Goal: Use online tool/utility: Utilize a website feature to perform a specific function

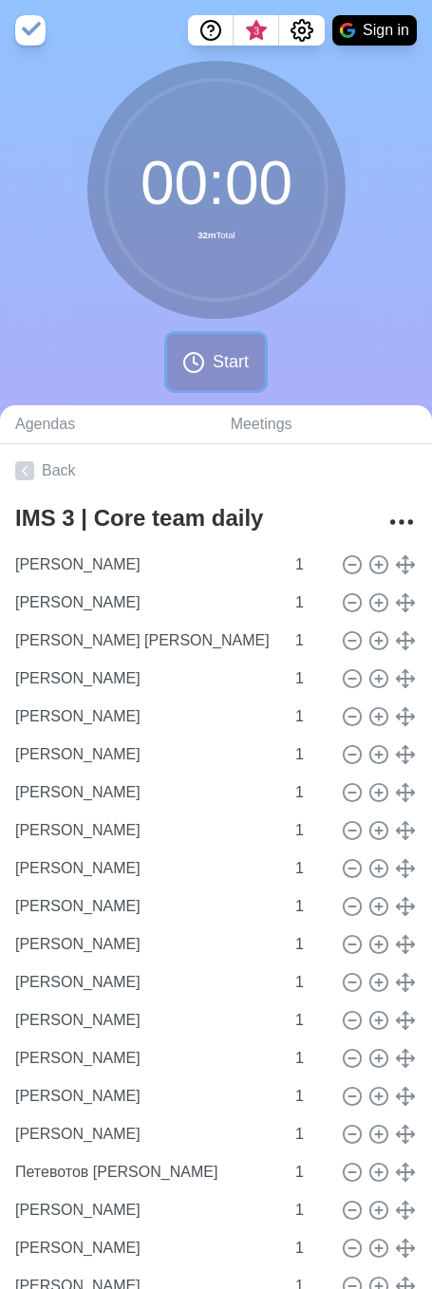
click at [206, 370] on button "Start" at bounding box center [215, 362] width 97 height 56
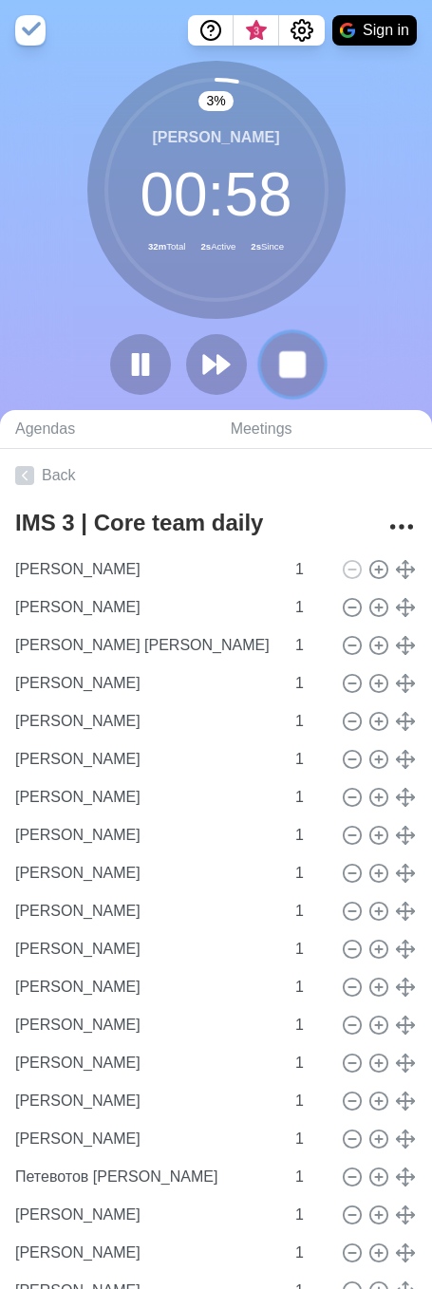
click at [313, 378] on button at bounding box center [292, 364] width 64 height 64
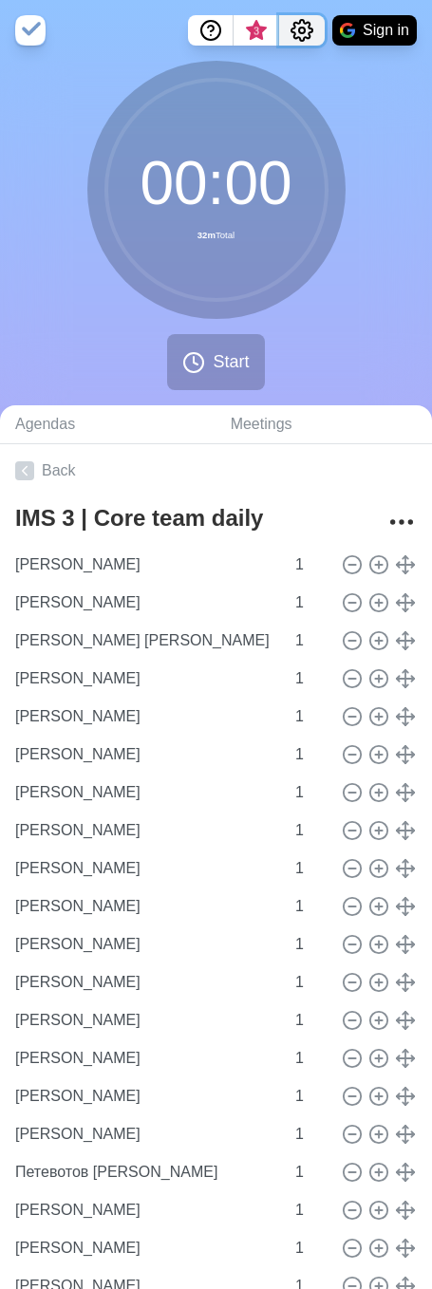
click at [309, 20] on icon "Settings" at bounding box center [301, 30] width 23 height 23
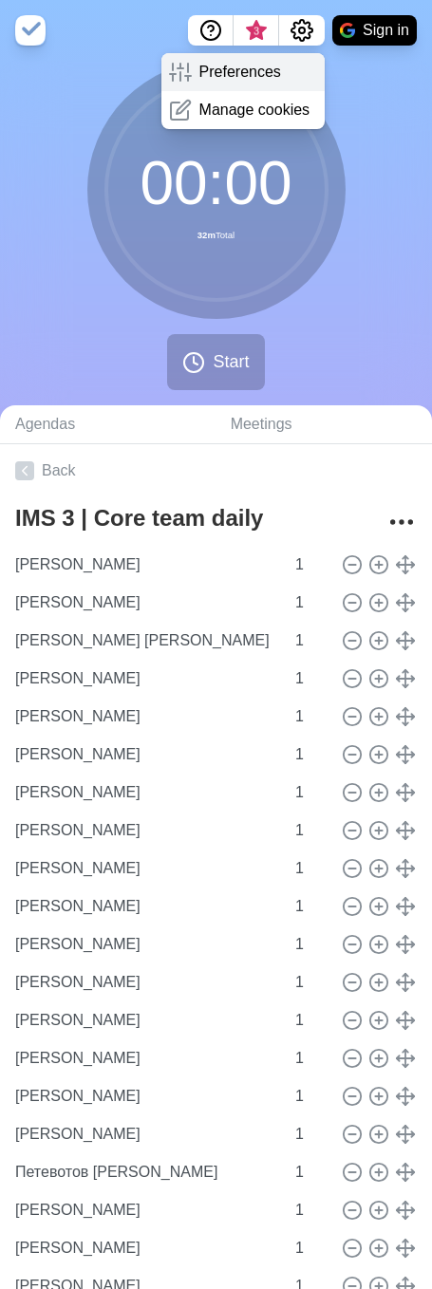
click at [242, 75] on p "Preferences" at bounding box center [240, 72] width 82 height 23
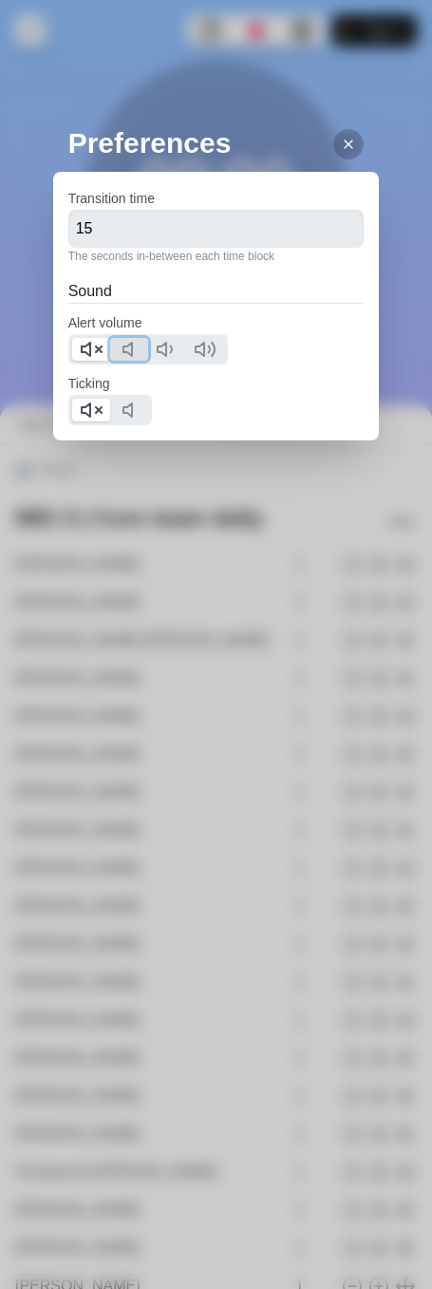
click at [134, 352] on icon at bounding box center [132, 349] width 23 height 23
click at [87, 352] on icon at bounding box center [91, 349] width 23 height 23
click at [143, 413] on icon at bounding box center [132, 410] width 23 height 23
click at [94, 410] on icon at bounding box center [91, 410] width 23 height 23
click at [346, 144] on div at bounding box center [348, 144] width 30 height 30
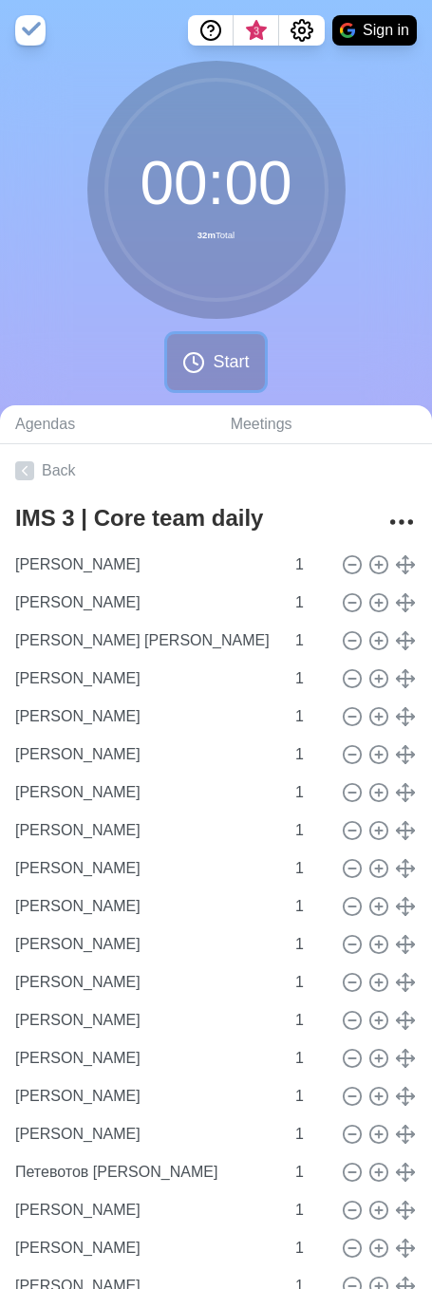
click at [197, 366] on icon at bounding box center [193, 362] width 23 height 23
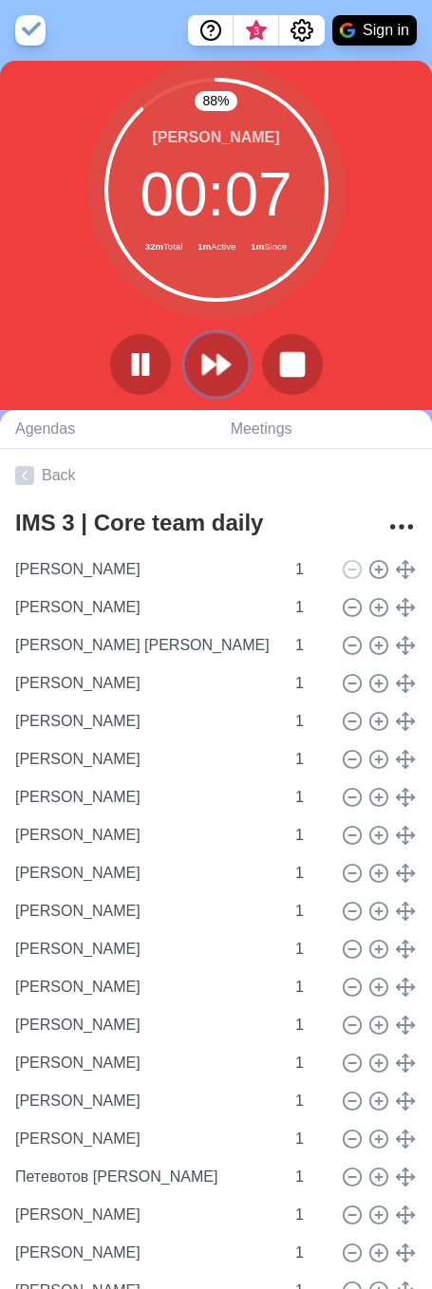
click at [226, 361] on polygon at bounding box center [223, 364] width 12 height 19
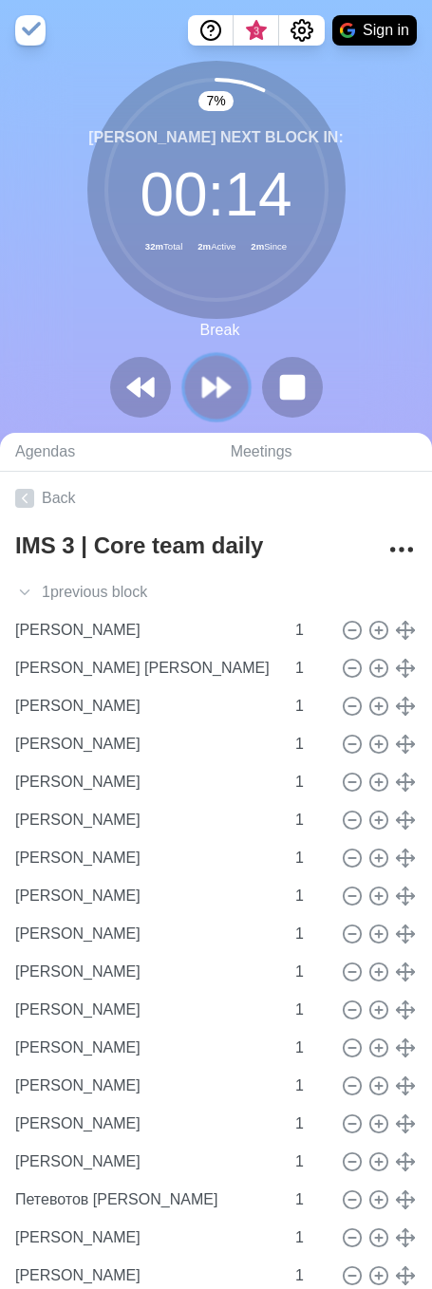
click at [224, 380] on icon at bounding box center [216, 387] width 32 height 32
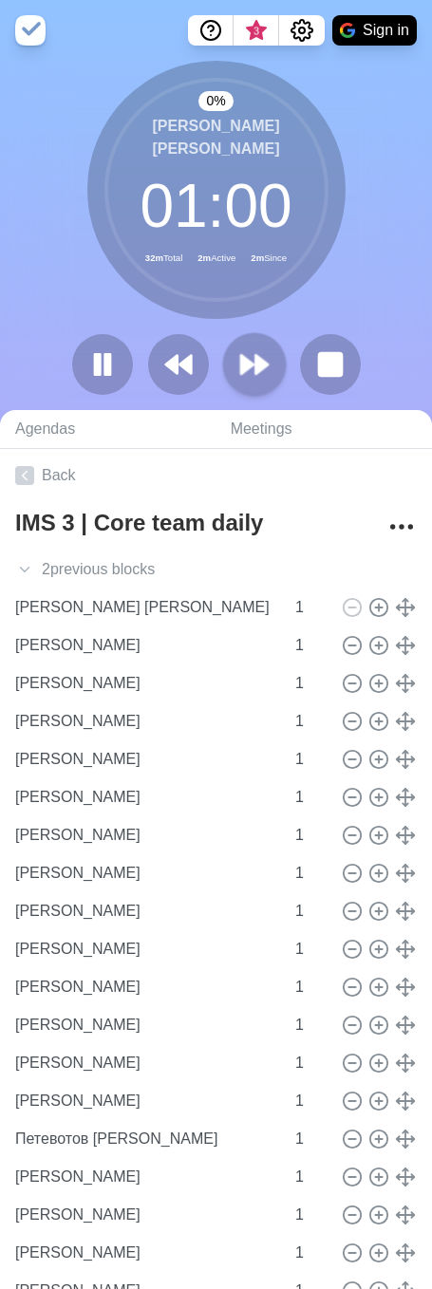
click at [224, 380] on div at bounding box center [217, 364] width 304 height 61
click at [251, 370] on icon at bounding box center [254, 364] width 32 height 32
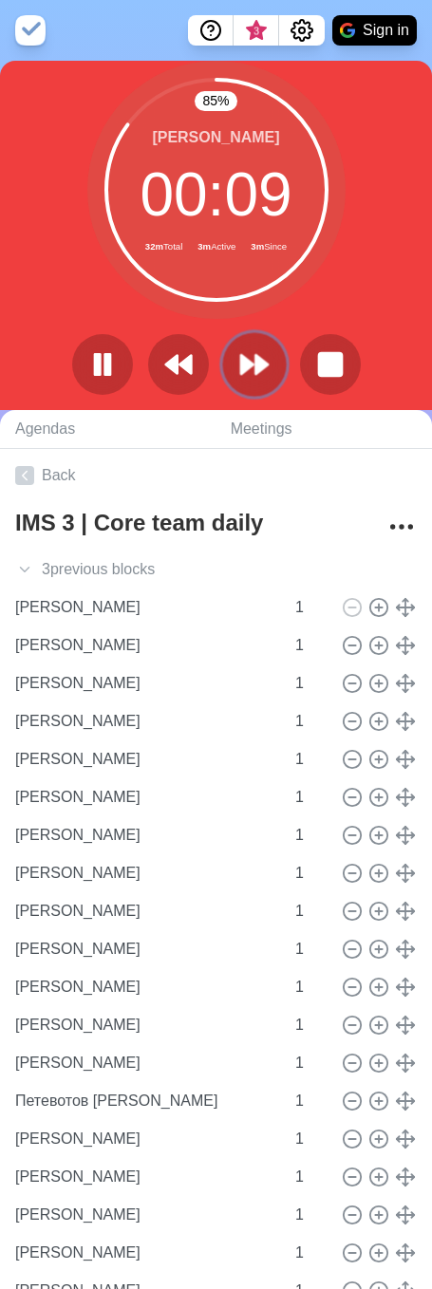
click at [242, 375] on icon at bounding box center [254, 364] width 32 height 32
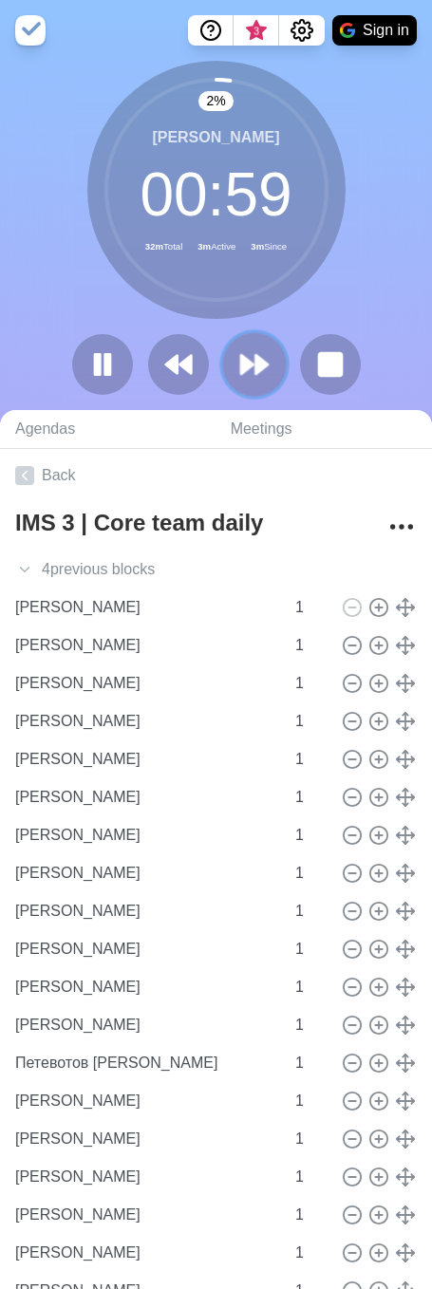
click at [246, 371] on polygon at bounding box center [247, 364] width 12 height 19
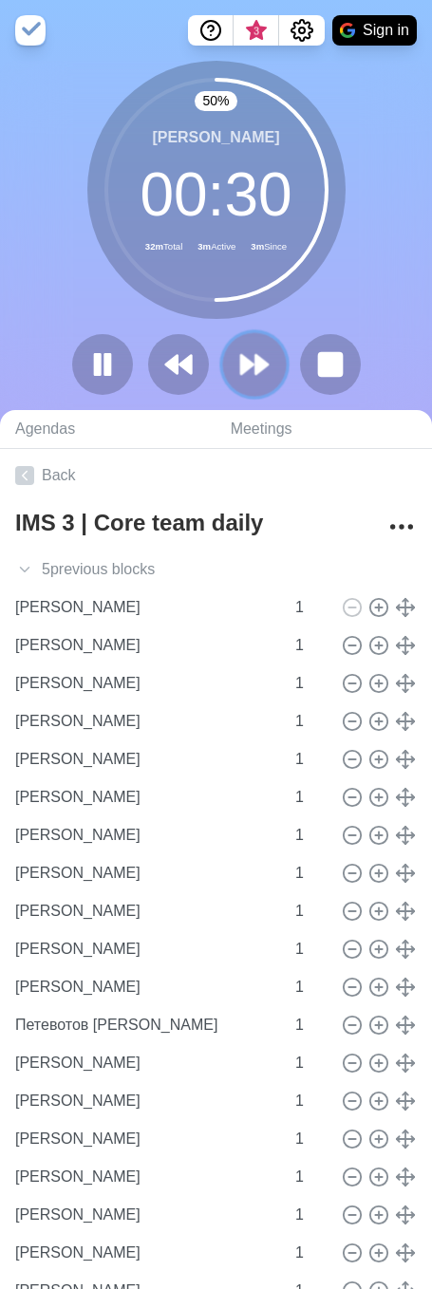
click at [255, 365] on polygon at bounding box center [261, 364] width 12 height 19
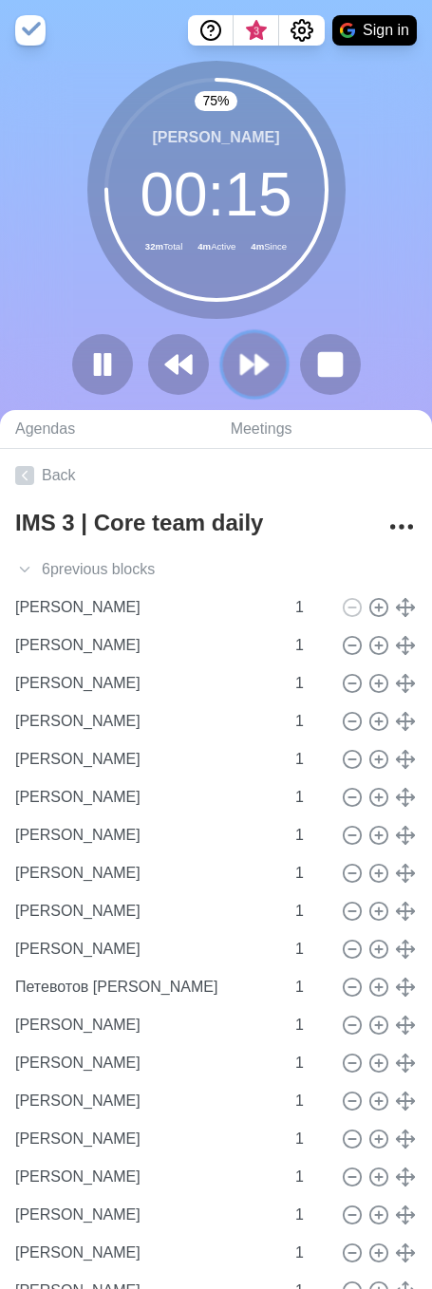
click at [243, 345] on button at bounding box center [254, 364] width 64 height 64
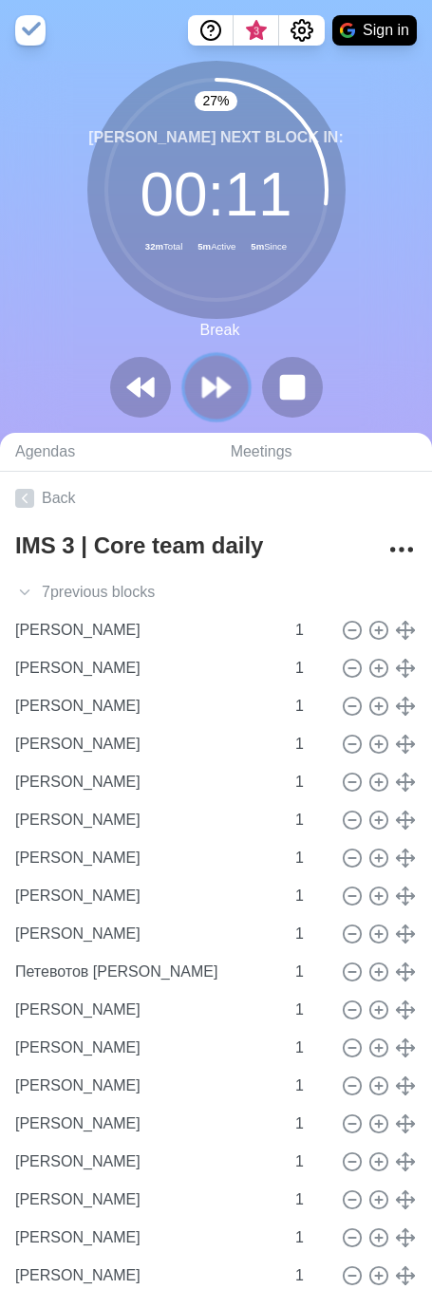
click at [219, 384] on polygon at bounding box center [223, 387] width 12 height 19
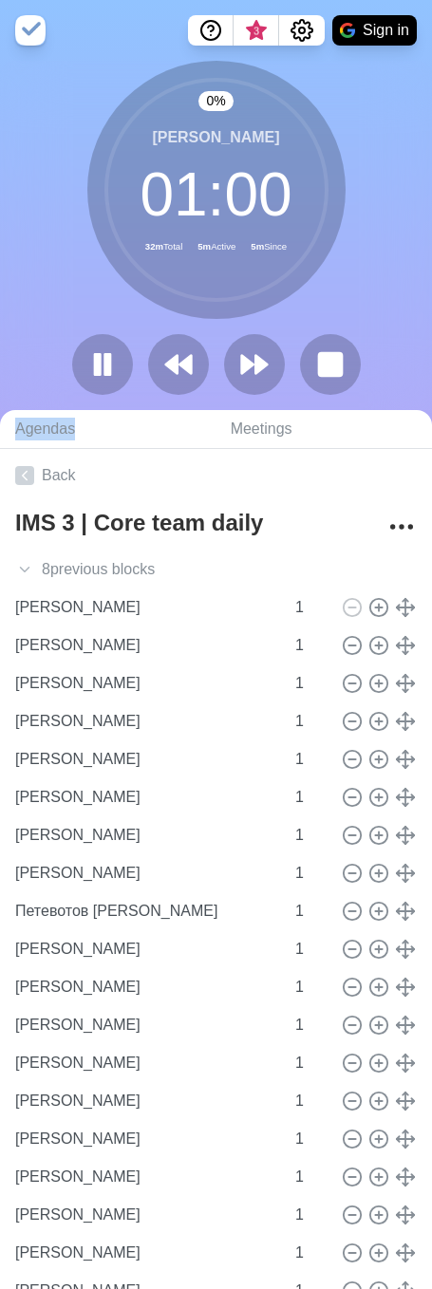
click at [219, 384] on div at bounding box center [217, 364] width 304 height 61
click at [238, 357] on icon at bounding box center [254, 364] width 32 height 32
click at [357, 291] on div "0 % [PERSON_NAME] 01 : 00 32m Total 5m Active 5m Since" at bounding box center [216, 235] width 432 height 349
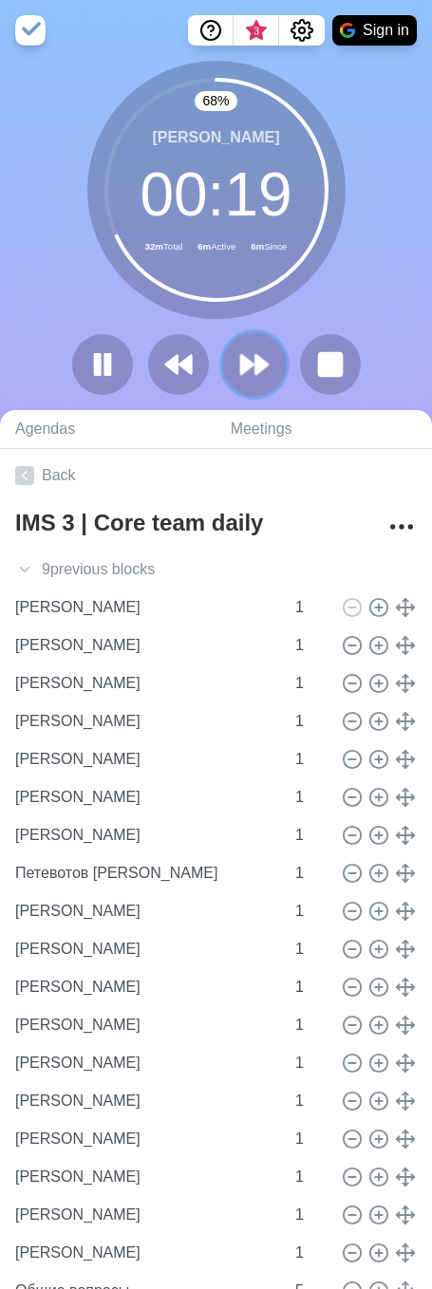
click at [248, 363] on polygon at bounding box center [247, 364] width 12 height 19
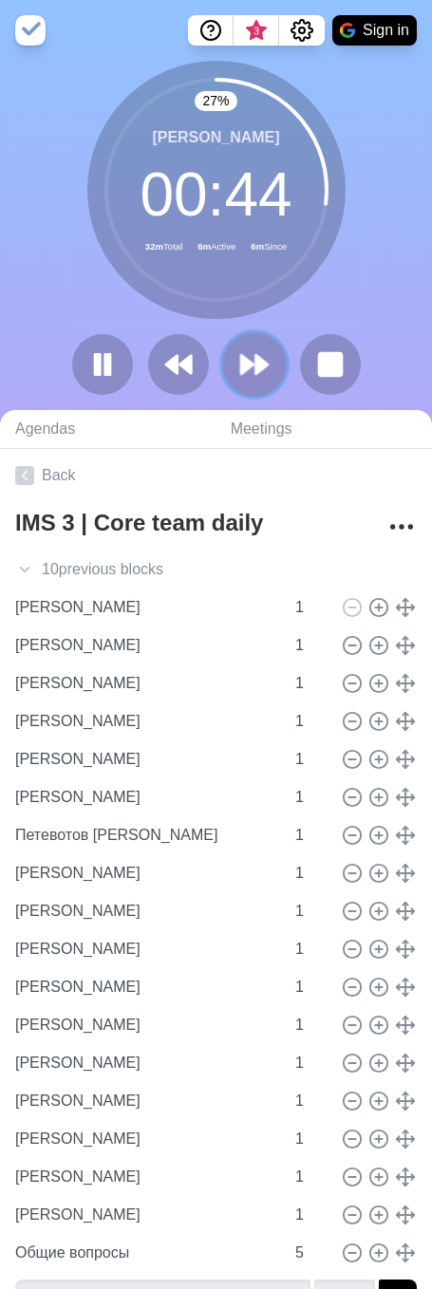
click at [260, 368] on polygon at bounding box center [261, 364] width 12 height 19
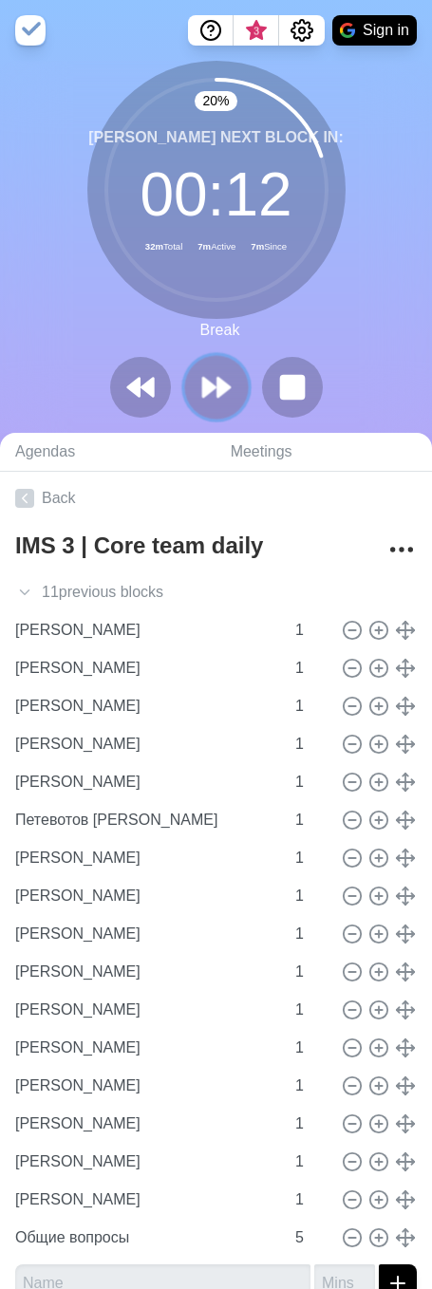
click at [214, 407] on button at bounding box center [216, 387] width 64 height 64
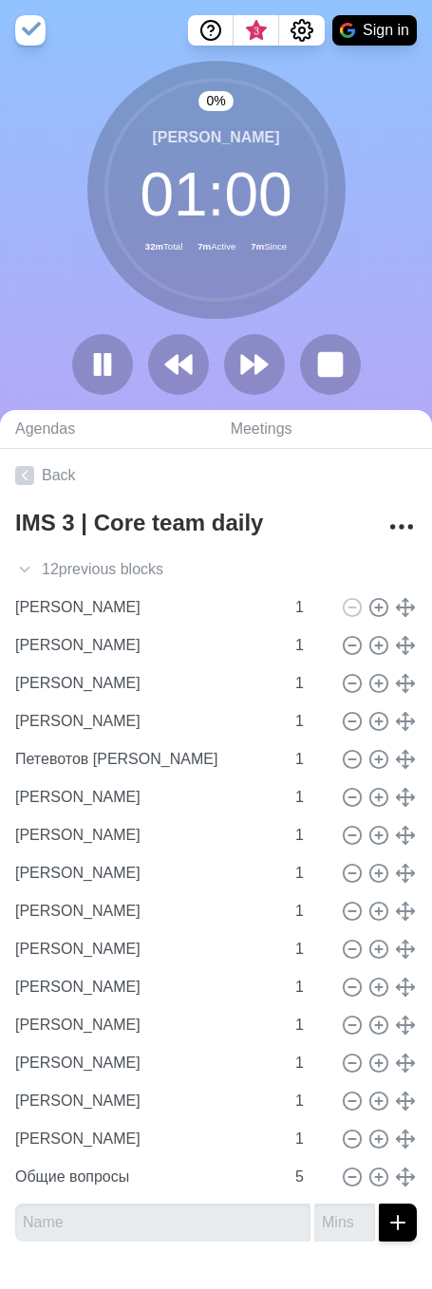
click at [215, 402] on div "0 % [PERSON_NAME] 01 : 00 32m Total 7m Active 7m Since" at bounding box center [216, 235] width 432 height 349
click at [221, 387] on div at bounding box center [217, 364] width 304 height 61
click at [234, 370] on button at bounding box center [254, 364] width 64 height 64
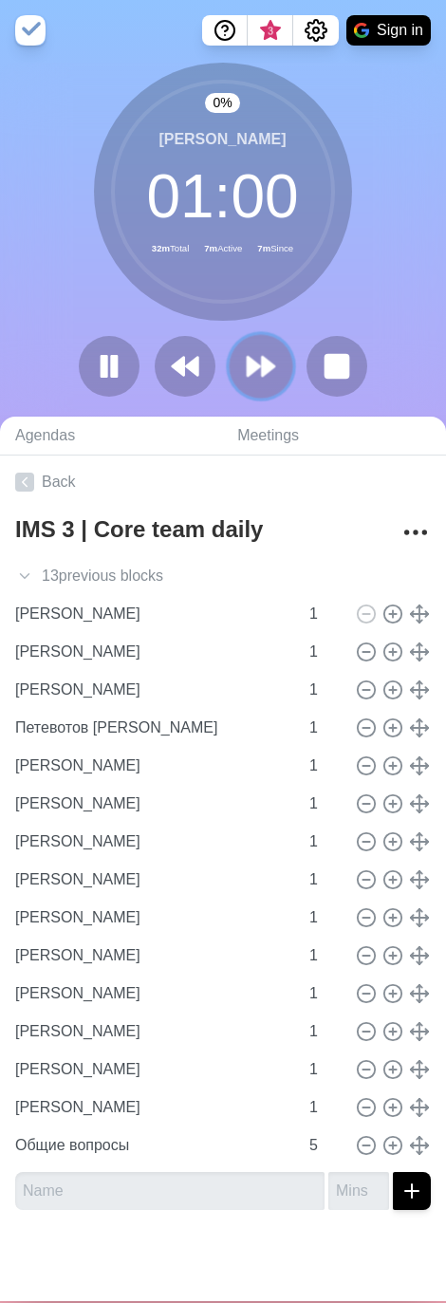
click at [248, 367] on polygon at bounding box center [254, 366] width 12 height 19
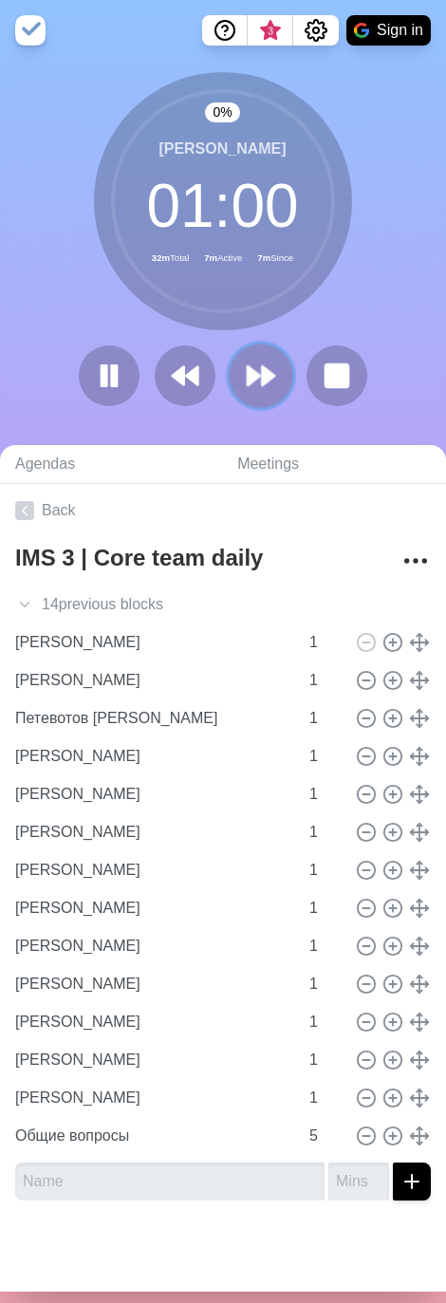
click at [248, 367] on icon at bounding box center [261, 376] width 32 height 32
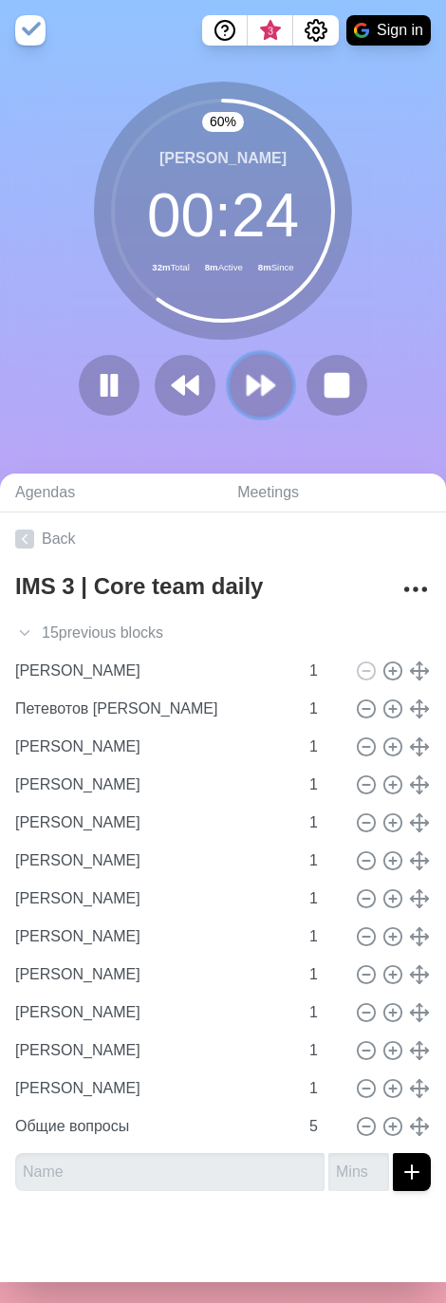
click at [262, 381] on polygon at bounding box center [268, 385] width 12 height 19
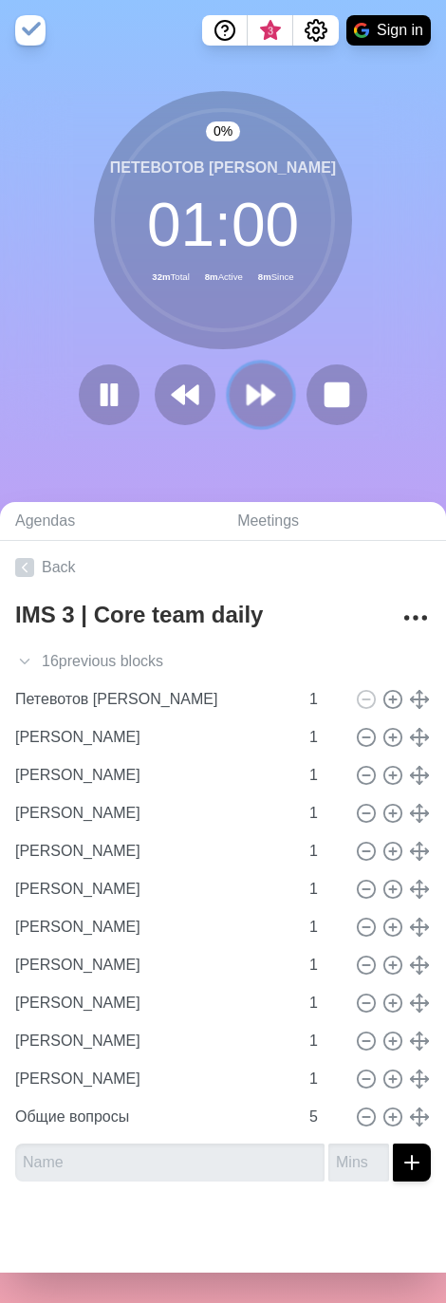
click at [259, 381] on icon at bounding box center [261, 395] width 32 height 32
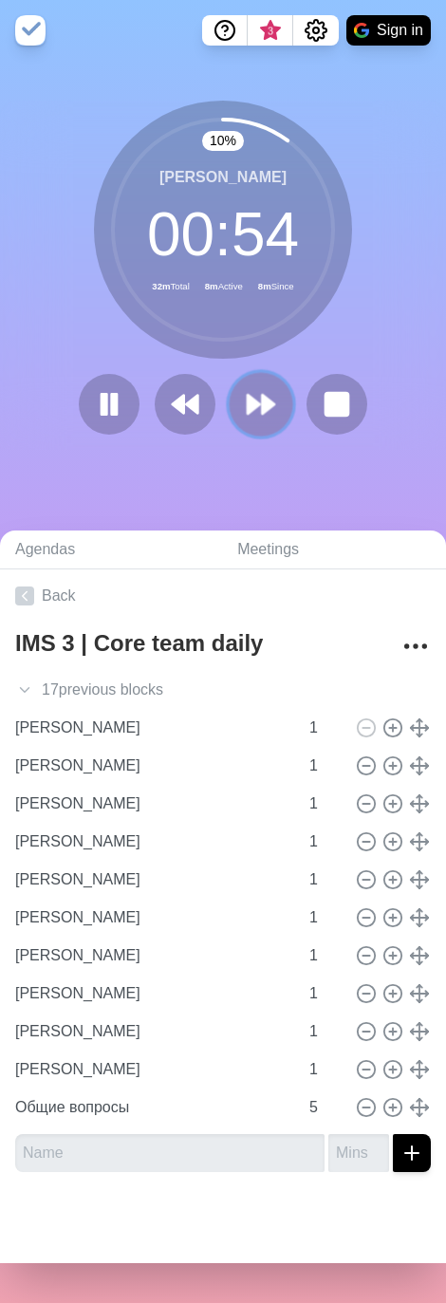
click at [248, 404] on polygon at bounding box center [254, 404] width 12 height 19
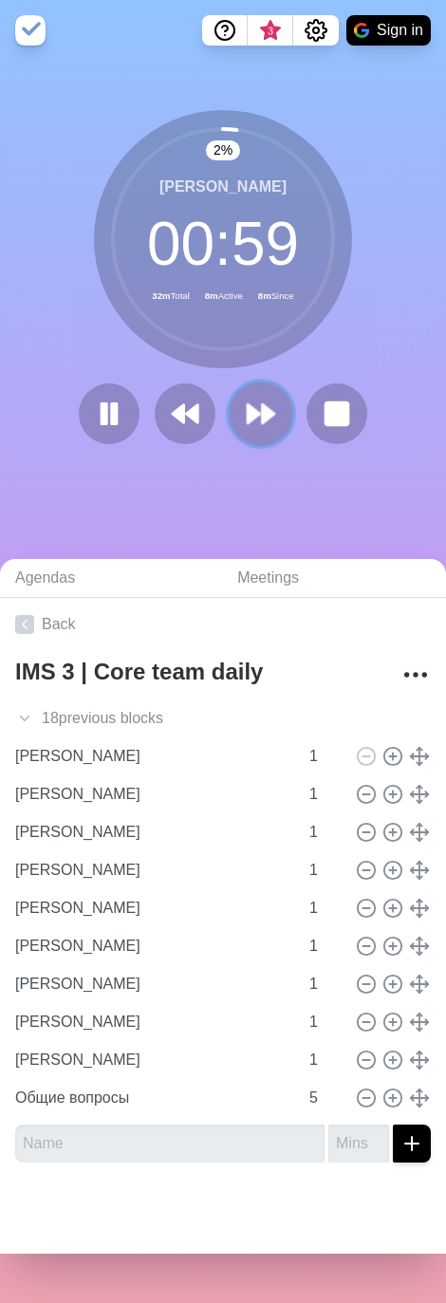
click at [248, 404] on icon at bounding box center [261, 414] width 32 height 32
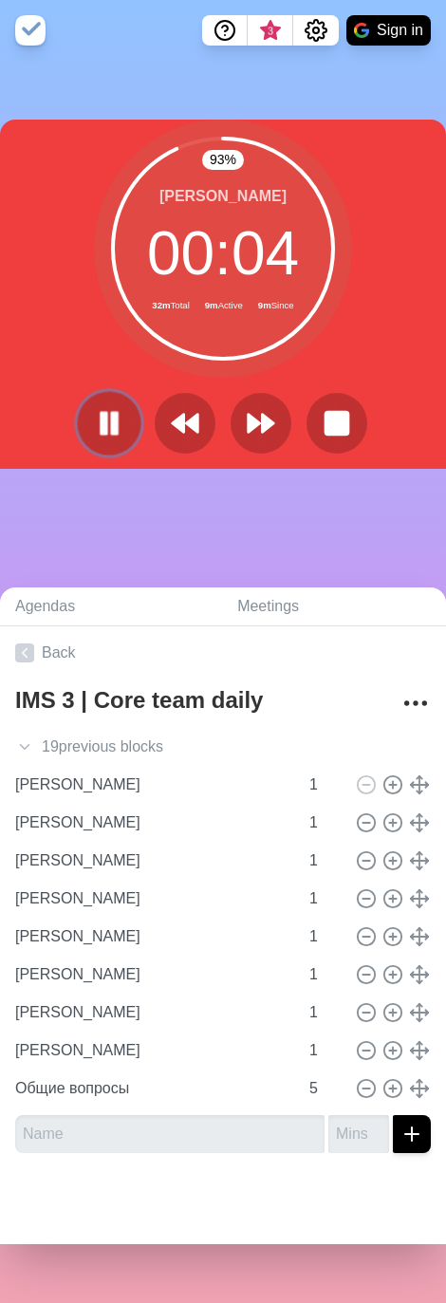
click at [103, 415] on icon at bounding box center [109, 423] width 32 height 32
click at [100, 410] on icon at bounding box center [109, 423] width 32 height 32
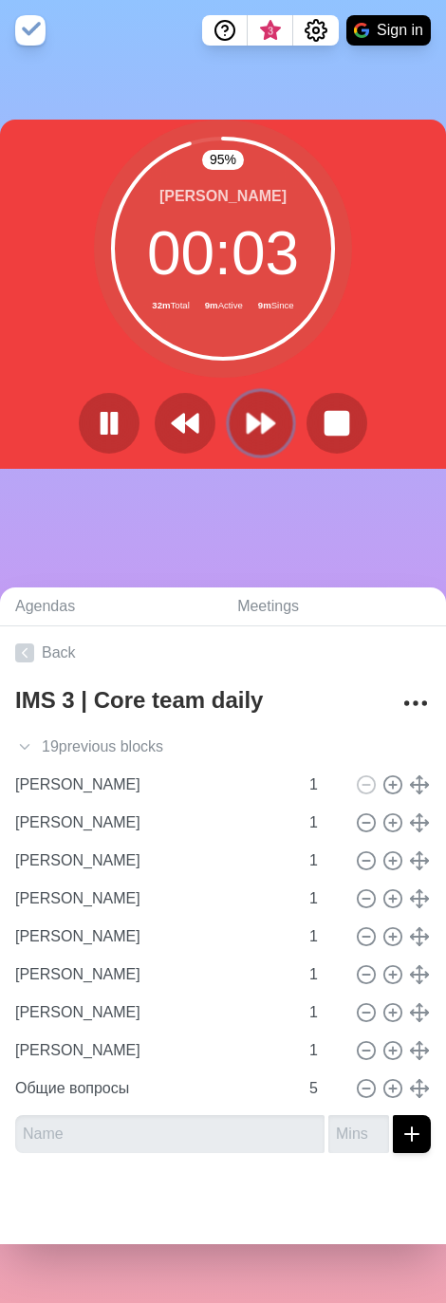
click at [234, 422] on button at bounding box center [261, 424] width 64 height 64
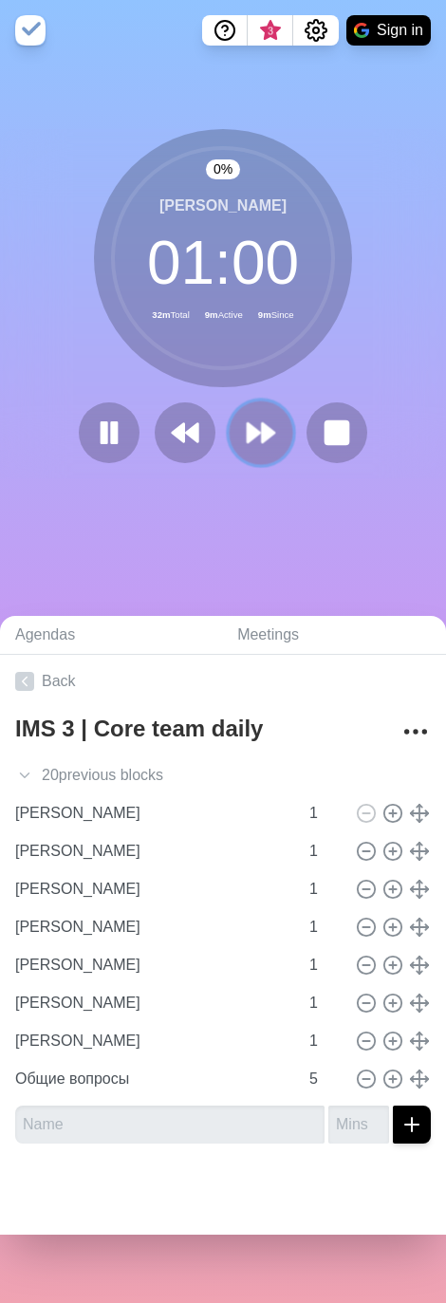
click at [234, 422] on button at bounding box center [261, 433] width 64 height 64
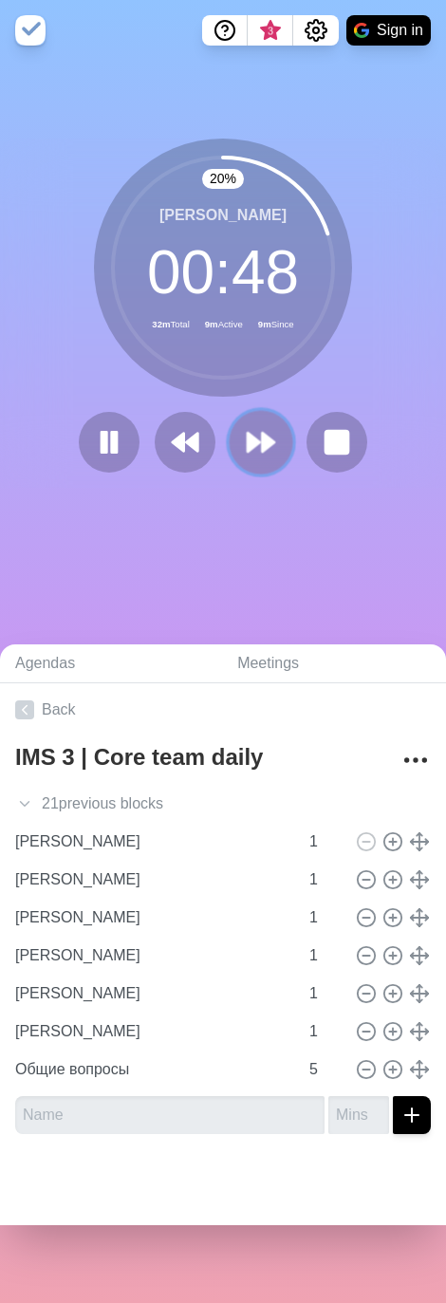
click at [256, 430] on icon at bounding box center [261, 442] width 32 height 32
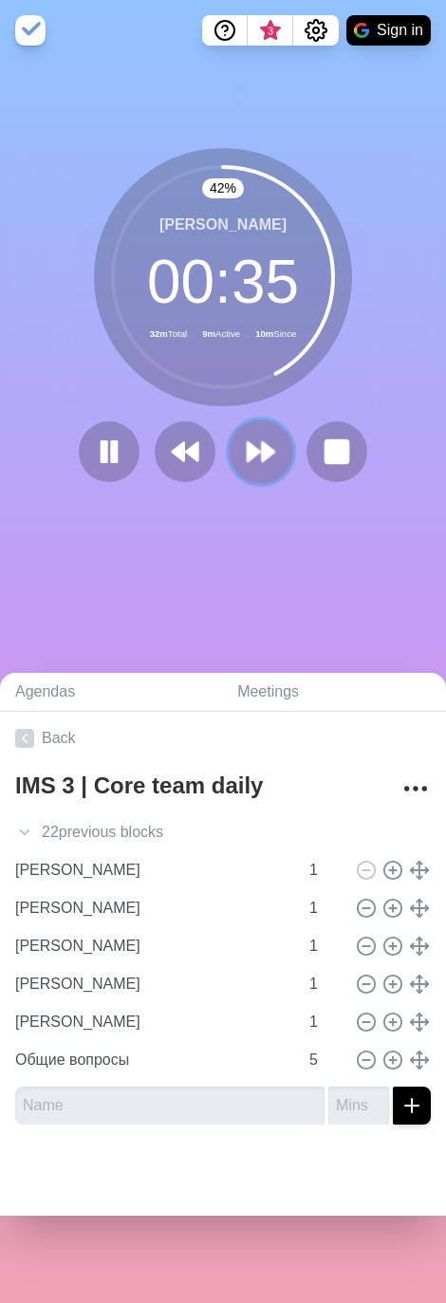
click at [245, 463] on icon at bounding box center [261, 452] width 32 height 32
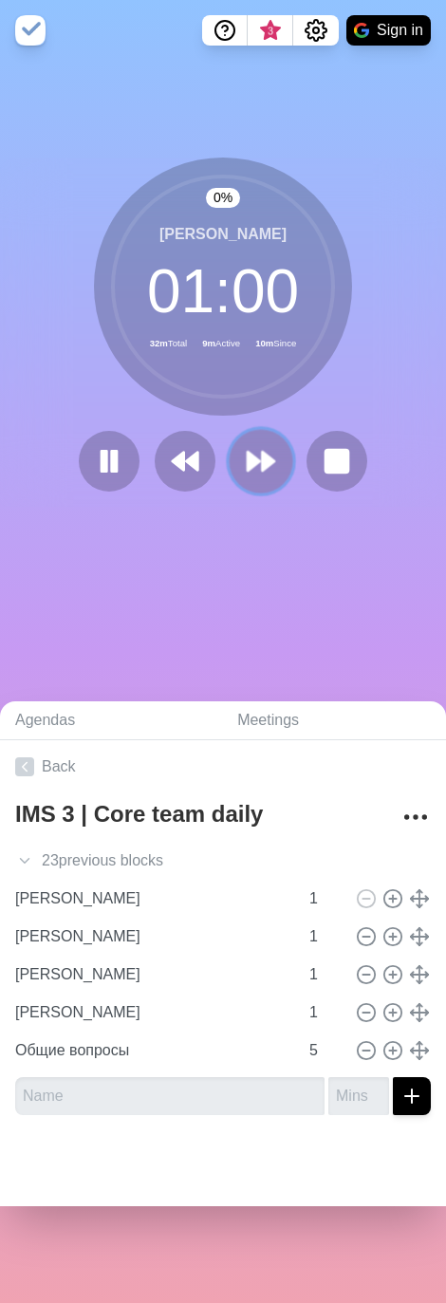
click at [248, 463] on polygon at bounding box center [254, 461] width 12 height 19
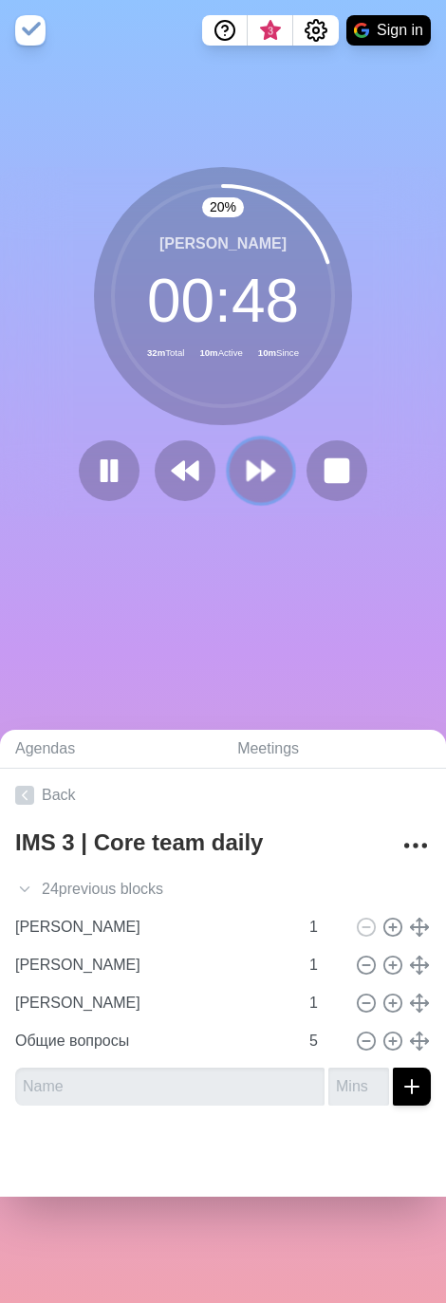
click at [248, 478] on polygon at bounding box center [254, 470] width 12 height 19
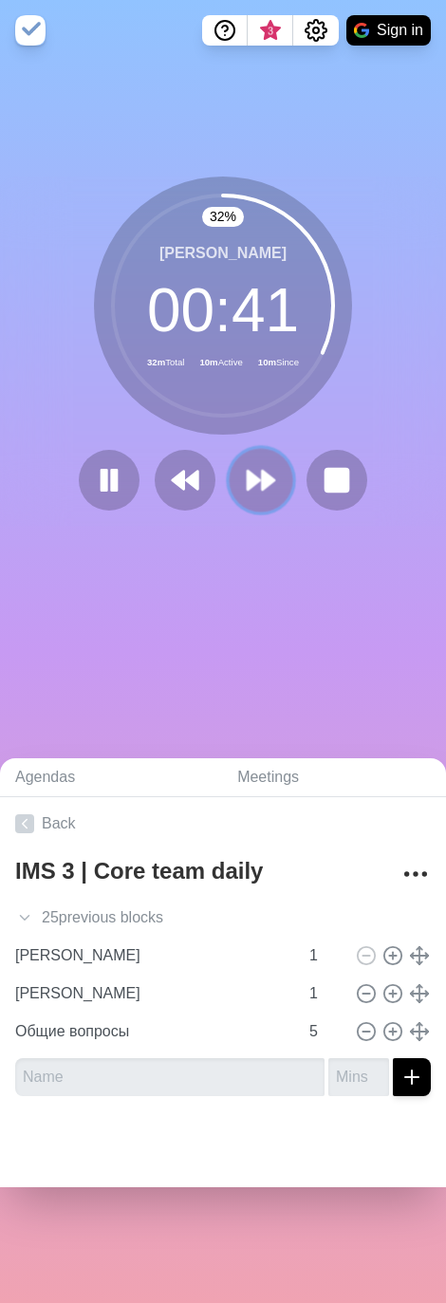
click at [266, 486] on icon at bounding box center [261, 480] width 32 height 32
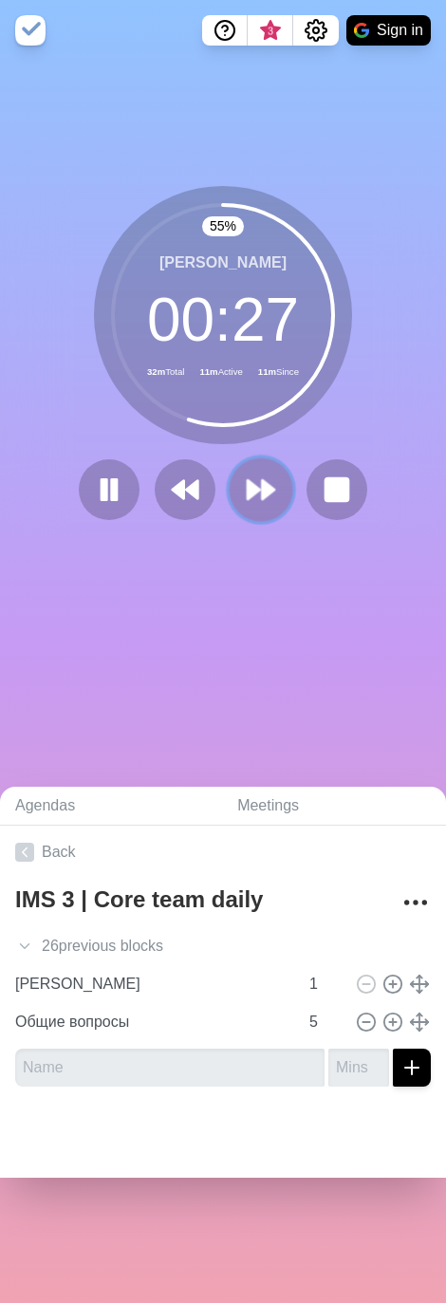
click at [262, 483] on icon at bounding box center [261, 490] width 32 height 32
